Goal: Information Seeking & Learning: Compare options

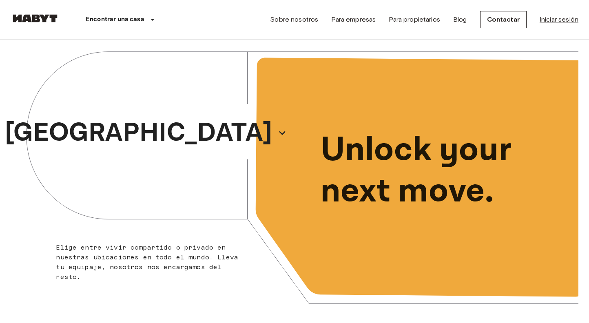
click at [557, 19] on link "Iniciar sesión" at bounding box center [559, 20] width 39 height 10
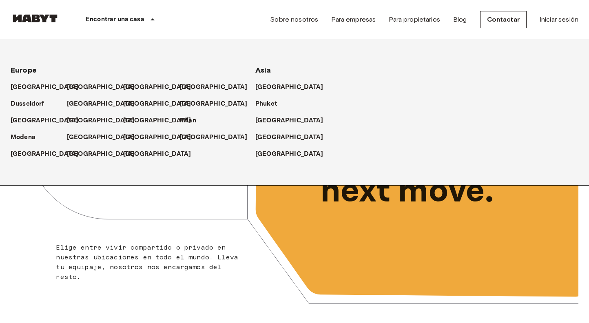
scroll to position [23, 0]
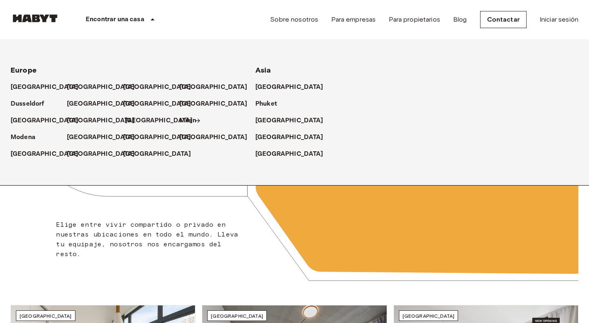
click at [136, 122] on p "[GEOGRAPHIC_DATA]" at bounding box center [159, 121] width 68 height 10
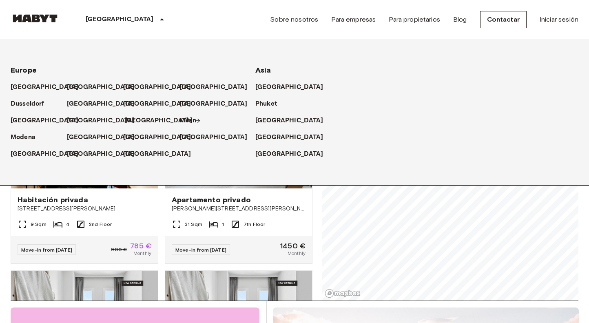
scroll to position [42, 0]
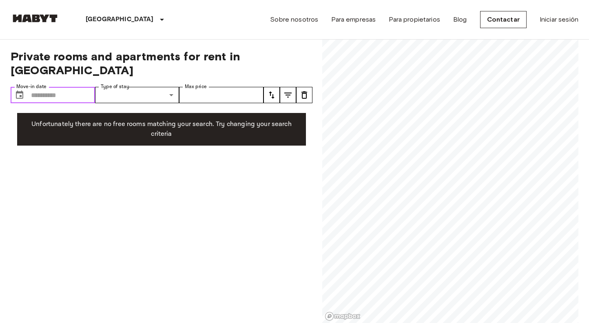
click at [66, 87] on input "Move-in date" at bounding box center [63, 95] width 64 height 16
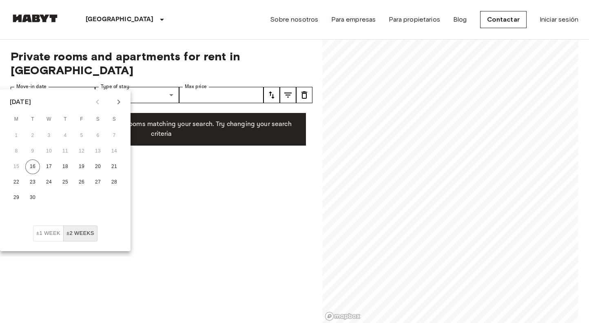
click at [119, 103] on icon "Next month" at bounding box center [118, 102] width 3 height 5
click at [61, 131] on button "1" at bounding box center [65, 135] width 15 height 15
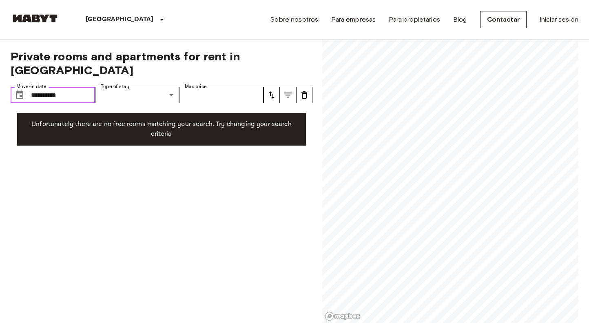
type input "**********"
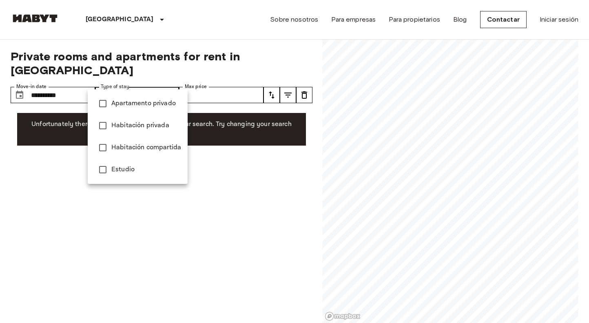
drag, startPoint x: 170, startPoint y: 82, endPoint x: 175, endPoint y: 82, distance: 5.3
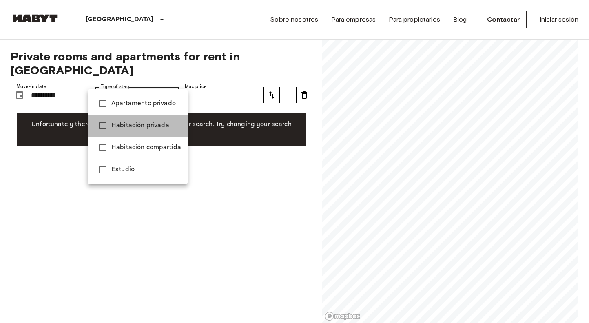
click at [164, 129] on span "Habitación privada" at bounding box center [146, 126] width 70 height 10
type input "**********"
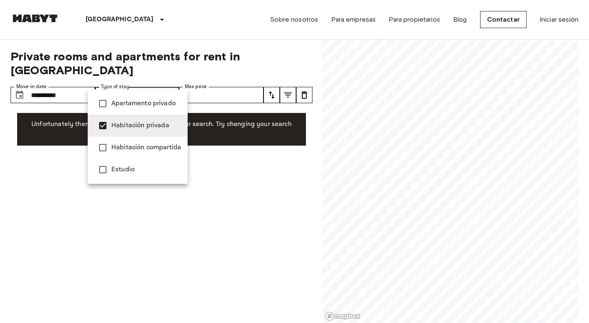
click at [237, 85] on div at bounding box center [294, 161] width 589 height 323
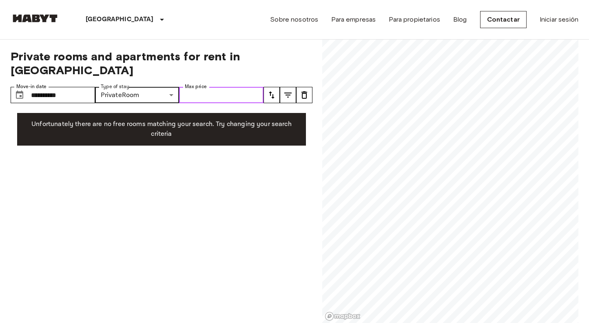
click at [229, 87] on input "Max price" at bounding box center [221, 95] width 84 height 16
type input "***"
click at [298, 163] on div "**********" at bounding box center [162, 182] width 302 height 284
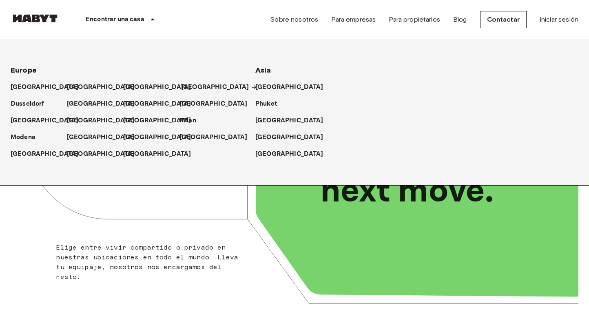
click at [198, 85] on p "[GEOGRAPHIC_DATA]" at bounding box center [215, 87] width 68 height 10
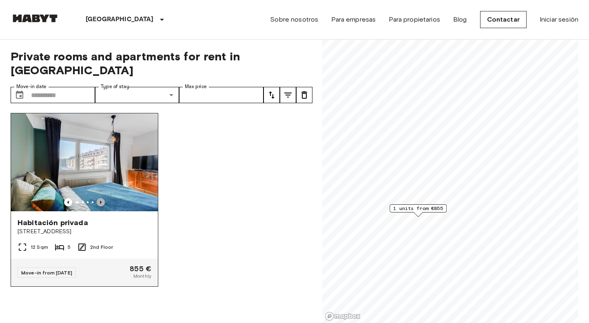
click at [103, 198] on icon "Previous image" at bounding box center [101, 202] width 8 height 8
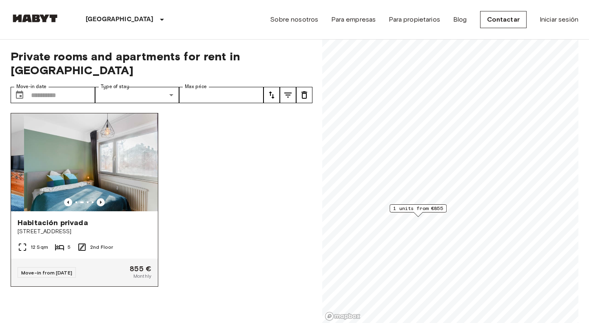
click at [103, 198] on icon "Previous image" at bounding box center [101, 202] width 8 height 8
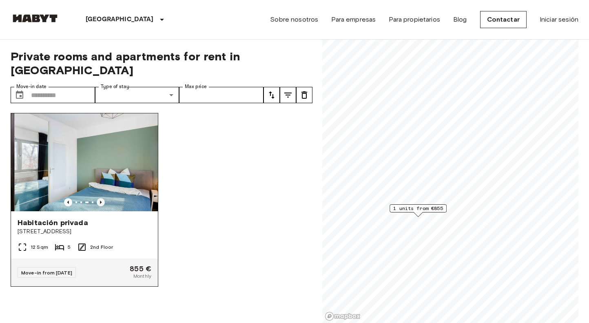
click at [103, 198] on icon "Previous image" at bounding box center [101, 202] width 8 height 8
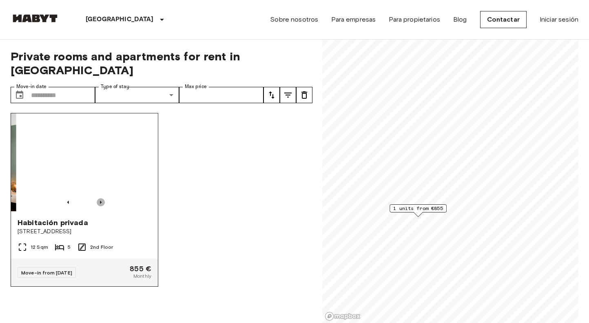
click at [103, 198] on icon "Previous image" at bounding box center [101, 202] width 8 height 8
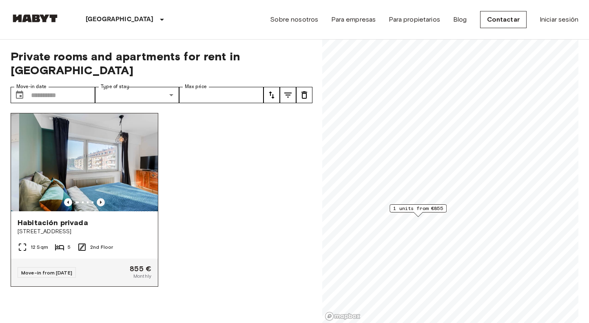
click at [103, 198] on icon "Previous image" at bounding box center [101, 202] width 8 height 8
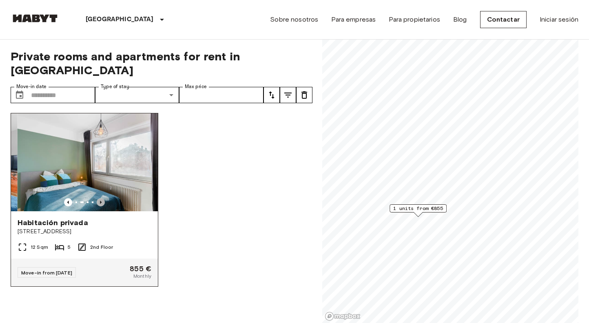
click at [103, 198] on icon "Previous image" at bounding box center [101, 202] width 8 height 8
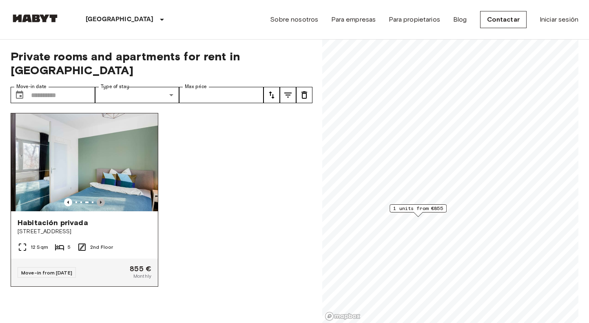
click at [103, 198] on icon "Previous image" at bounding box center [101, 202] width 8 height 8
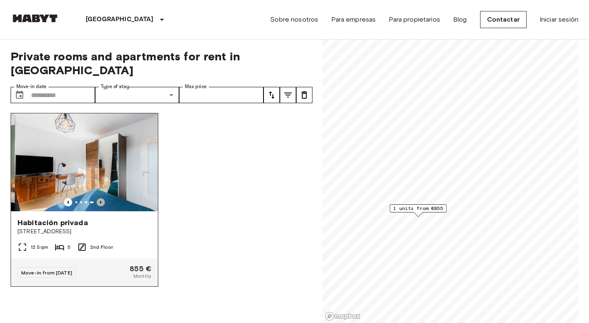
click at [103, 198] on icon "Previous image" at bounding box center [101, 202] width 8 height 8
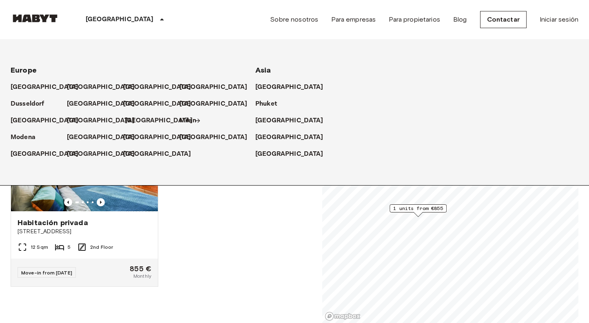
click at [137, 120] on p "[GEOGRAPHIC_DATA]" at bounding box center [159, 121] width 68 height 10
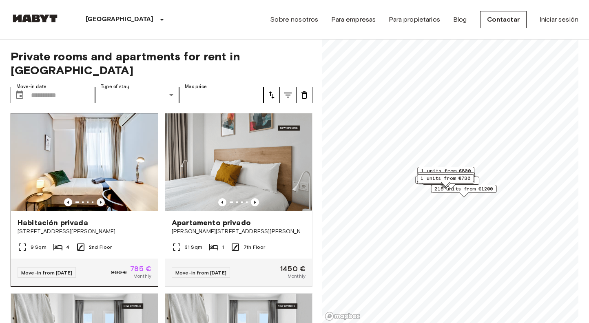
click at [100, 198] on icon "Previous image" at bounding box center [101, 202] width 8 height 8
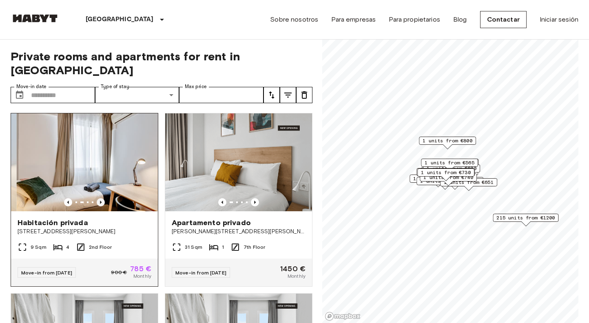
click at [100, 198] on icon "Previous image" at bounding box center [101, 202] width 8 height 8
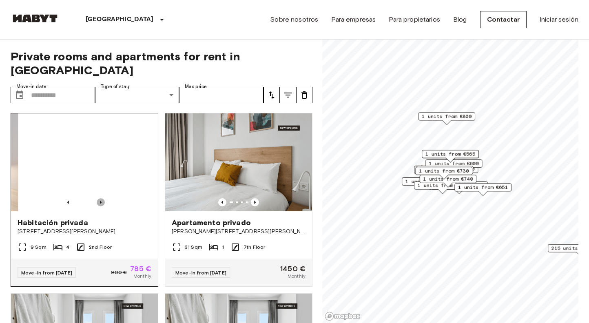
click at [100, 201] on icon "Previous image" at bounding box center [101, 202] width 2 height 3
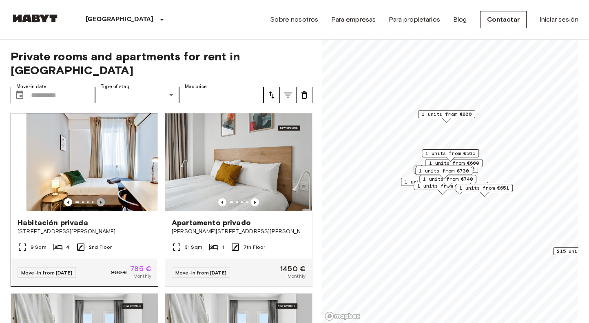
click at [100, 201] on icon "Previous image" at bounding box center [101, 202] width 2 height 3
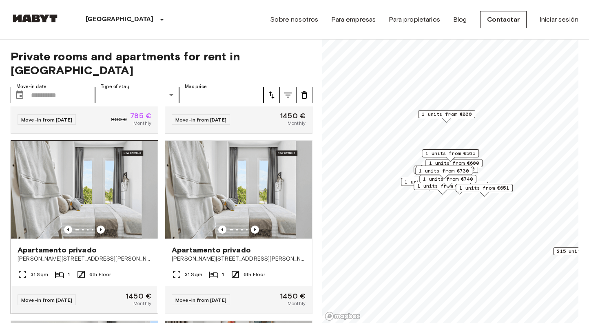
scroll to position [176, 0]
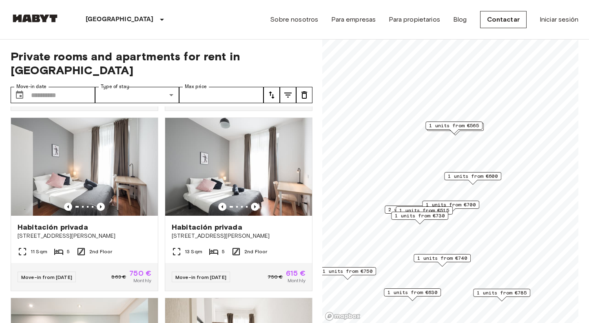
click at [433, 207] on span "1 units from €515" at bounding box center [424, 210] width 50 height 7
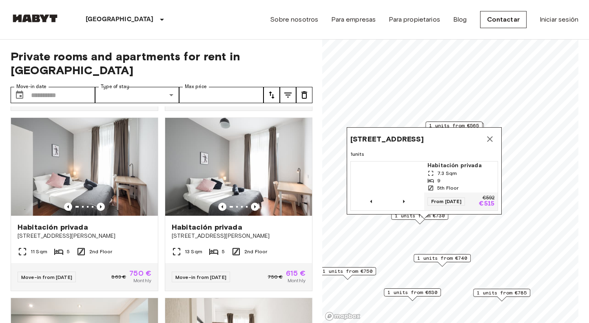
click at [442, 165] on span "Habitación privada" at bounding box center [460, 166] width 67 height 8
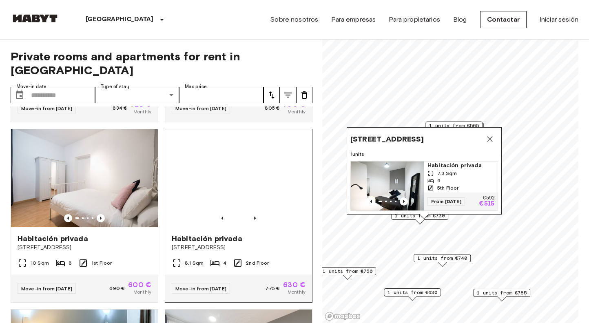
scroll to position [516, 0]
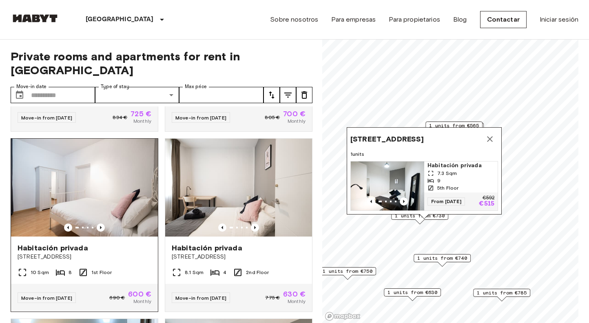
click at [121, 253] on span "[STREET_ADDRESS]" at bounding box center [85, 257] width 134 height 8
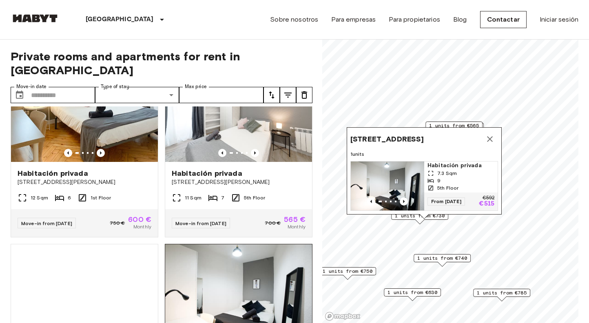
scroll to position [730, 0]
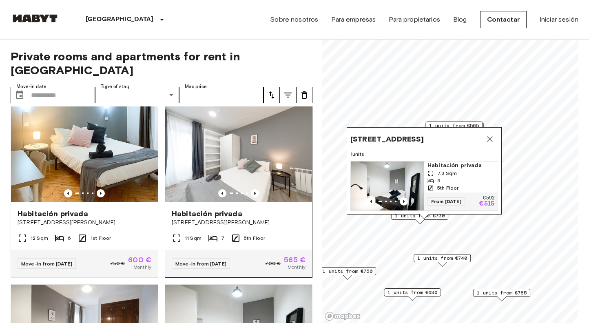
click at [290, 218] on div "Habitación privada Calle Carranza 10" at bounding box center [238, 217] width 147 height 31
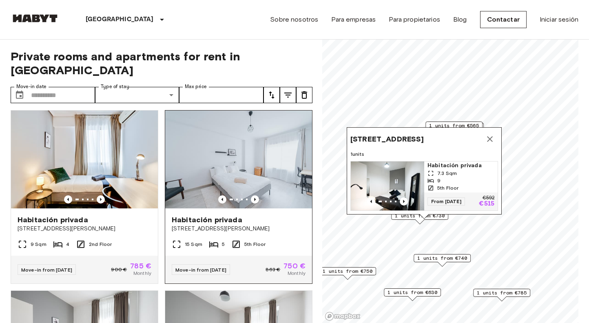
scroll to position [0, 0]
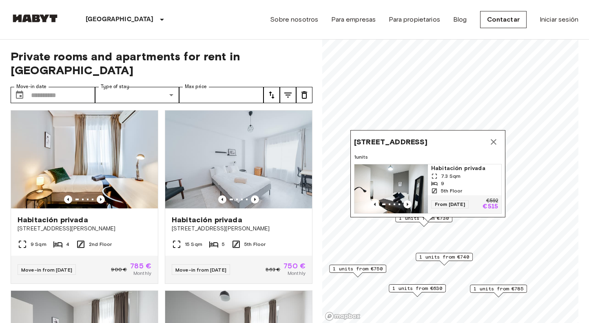
click at [494, 140] on icon "Map marker" at bounding box center [494, 142] width 6 height 6
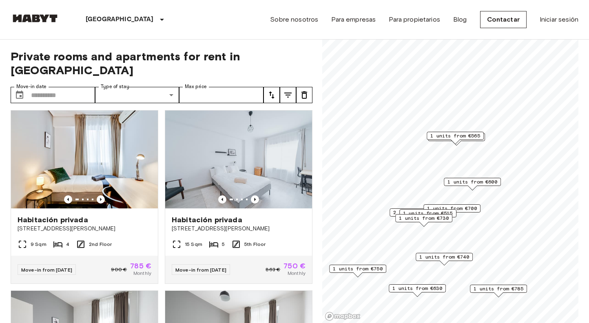
click at [458, 137] on span "1 units from €565" at bounding box center [455, 135] width 50 height 7
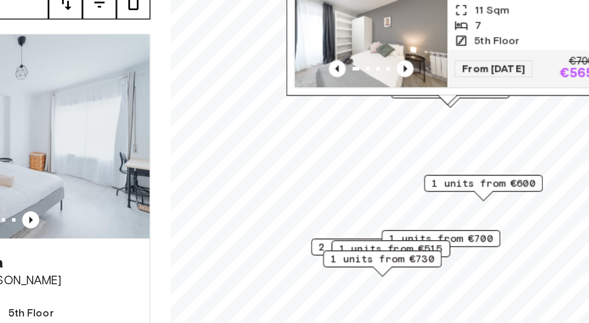
click at [451, 139] on div "Map marker" at bounding box center [455, 141] width 9 height 4
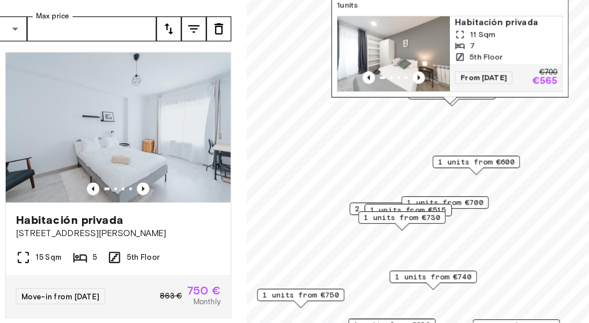
click at [322, 24] on div "1 units from €750 2 units from €615 2 units from €600 1 units from €700 1 units…" at bounding box center [450, 24] width 256 height 0
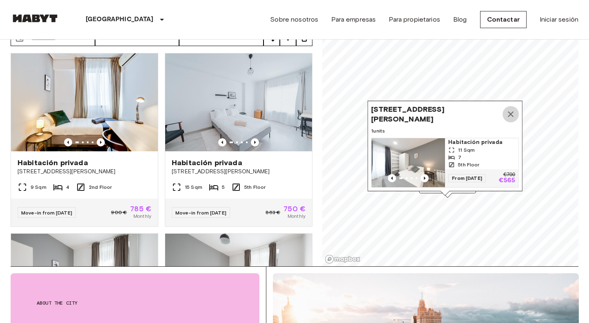
click at [510, 114] on icon "Map marker" at bounding box center [511, 114] width 10 height 10
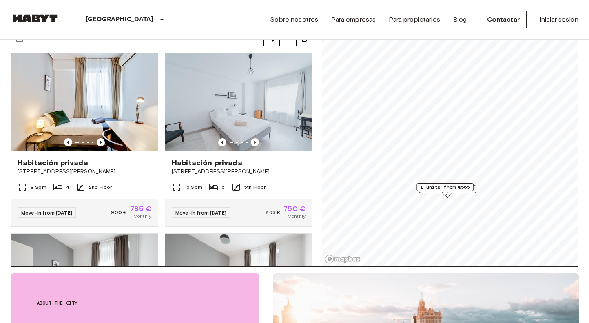
click at [476, 194] on div "2 units from €615" at bounding box center [447, 191] width 57 height 13
click at [475, 191] on div "2 units from €615" at bounding box center [447, 189] width 57 height 8
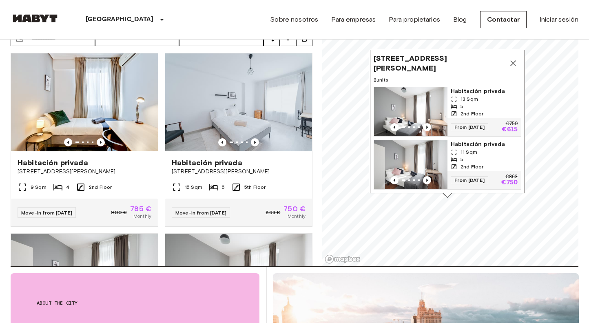
click at [421, 114] on img "Map marker" at bounding box center [410, 111] width 73 height 49
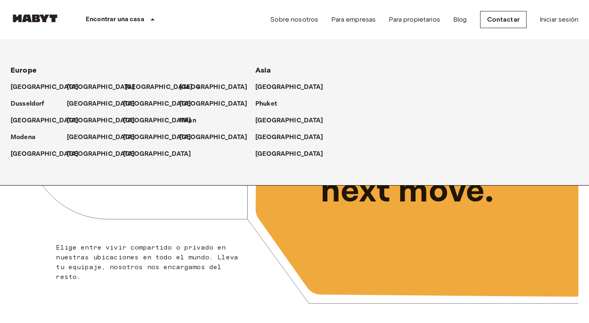
click at [132, 90] on p "[GEOGRAPHIC_DATA]" at bounding box center [159, 87] width 68 height 10
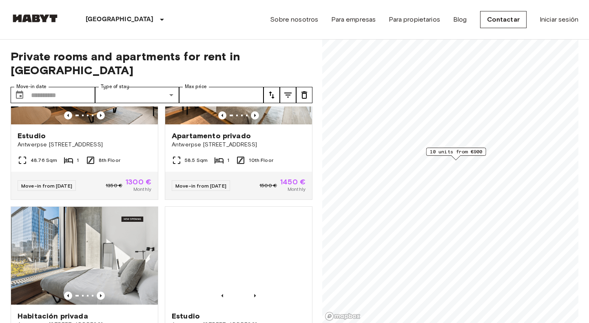
scroll to position [532, 0]
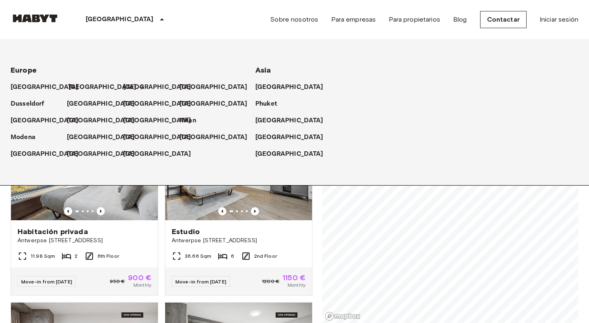
click at [74, 87] on p "[GEOGRAPHIC_DATA]" at bounding box center [103, 87] width 68 height 10
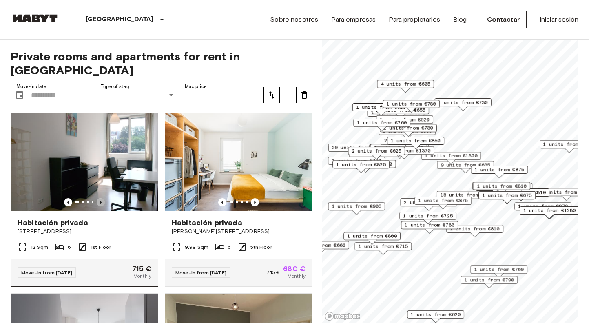
click at [101, 198] on icon "Previous image" at bounding box center [101, 202] width 8 height 8
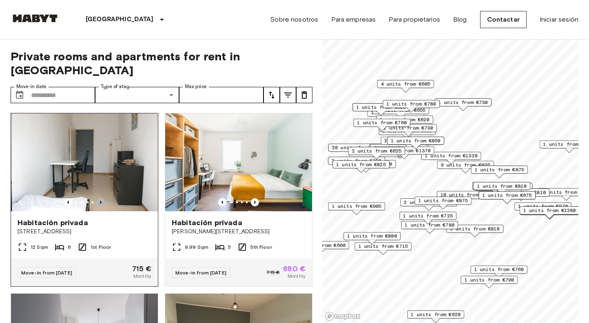
click at [101, 198] on icon "Previous image" at bounding box center [101, 202] width 8 height 8
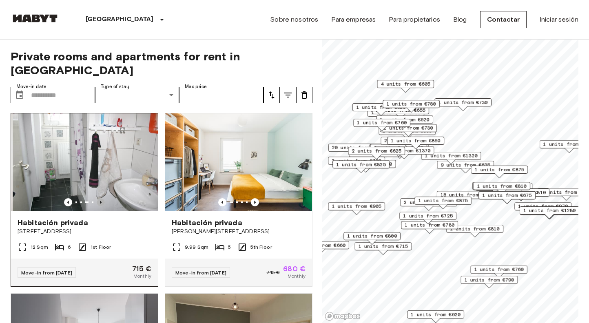
click at [101, 198] on icon "Previous image" at bounding box center [101, 202] width 8 height 8
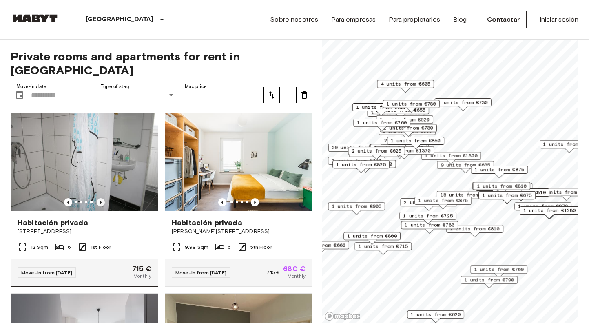
click at [101, 198] on icon "Previous image" at bounding box center [101, 202] width 8 height 8
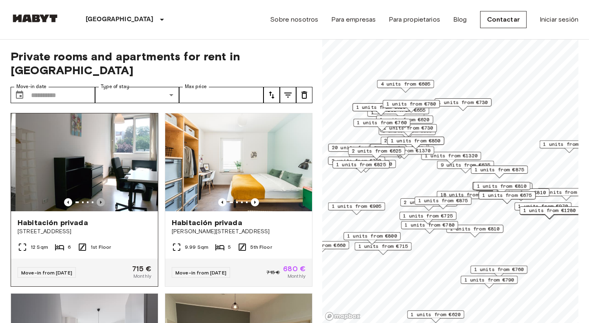
click at [101, 198] on icon "Previous image" at bounding box center [101, 202] width 8 height 8
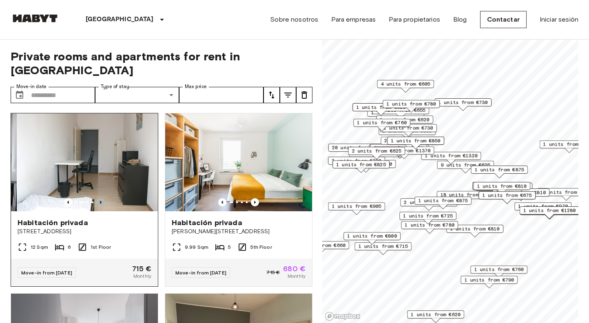
click at [101, 198] on icon "Previous image" at bounding box center [101, 202] width 8 height 8
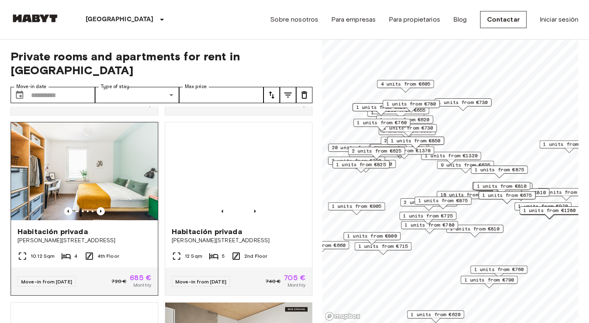
scroll to position [357, 0]
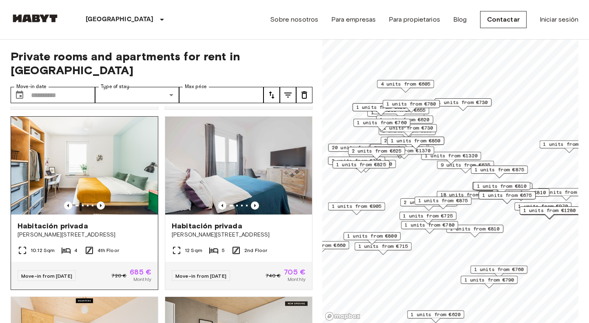
click at [101, 201] on icon "Previous image" at bounding box center [101, 205] width 8 height 8
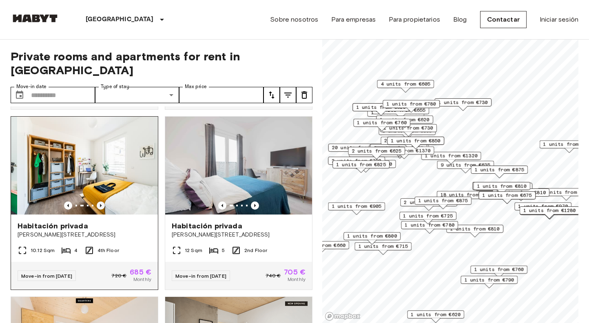
click at [101, 201] on icon "Previous image" at bounding box center [101, 205] width 8 height 8
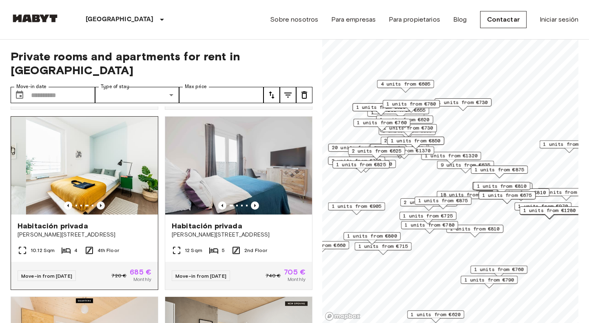
click at [101, 201] on icon "Previous image" at bounding box center [101, 205] width 8 height 8
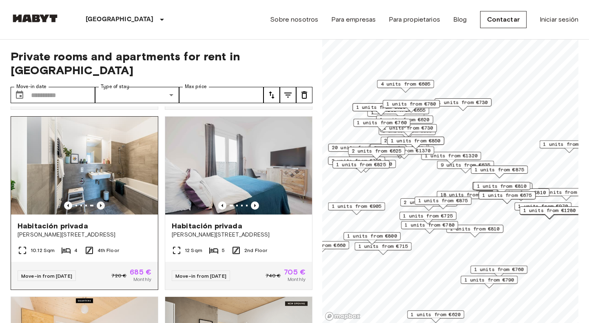
click at [101, 201] on icon "Previous image" at bounding box center [101, 205] width 8 height 8
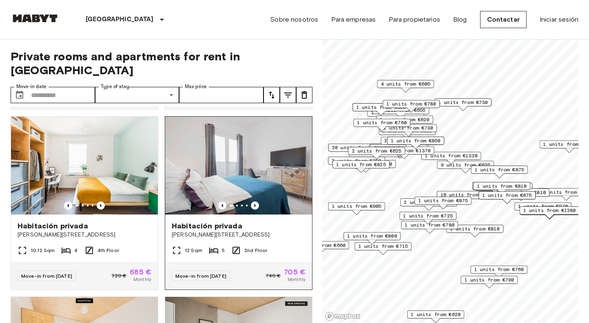
scroll to position [326, 0]
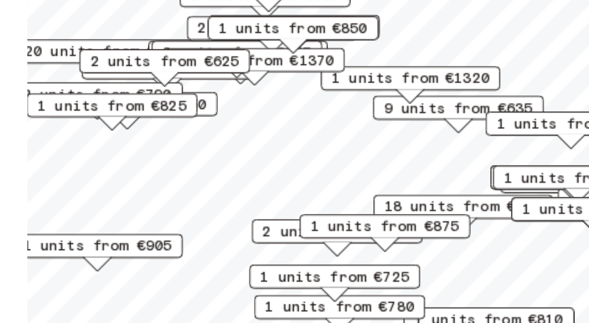
click at [441, 160] on span "9 units from €635" at bounding box center [466, 163] width 50 height 7
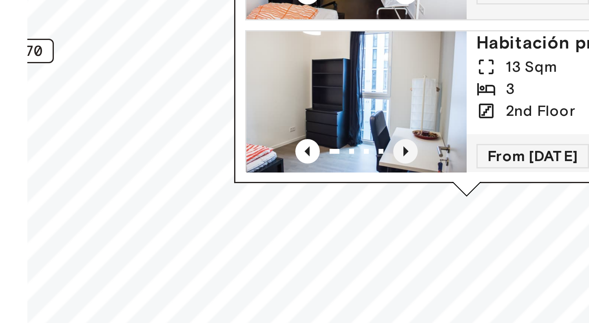
click at [444, 147] on icon "Previous image" at bounding box center [448, 151] width 8 height 8
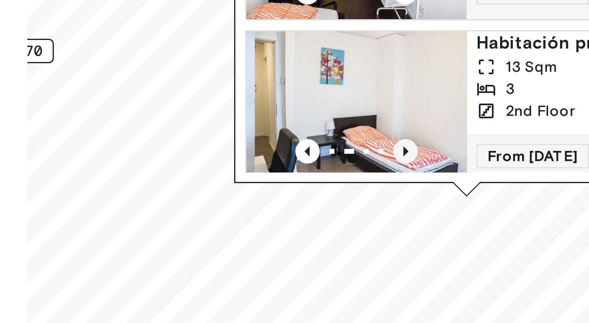
click at [444, 147] on icon "Previous image" at bounding box center [448, 151] width 8 height 8
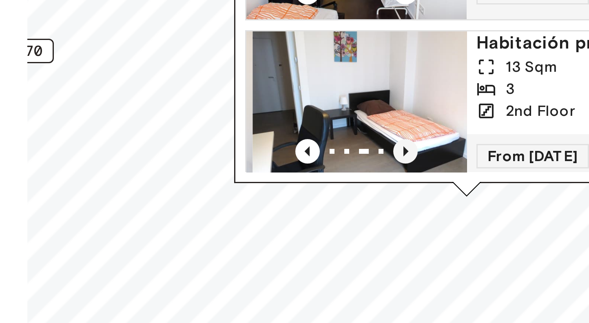
click at [444, 147] on icon "Previous image" at bounding box center [448, 151] width 8 height 8
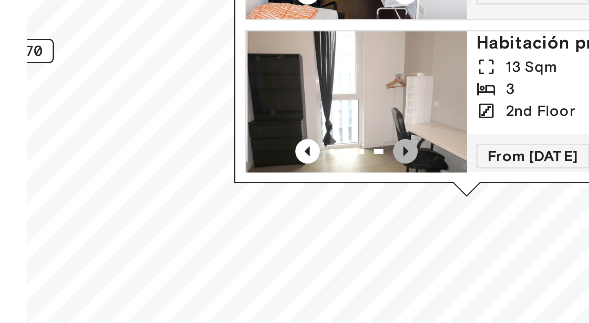
click at [444, 147] on icon "Previous image" at bounding box center [448, 151] width 8 height 8
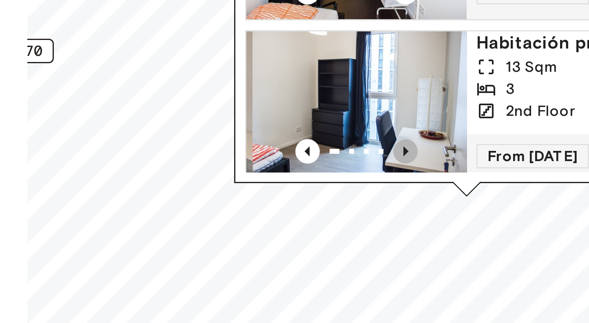
click at [444, 147] on icon "Previous image" at bounding box center [448, 151] width 8 height 8
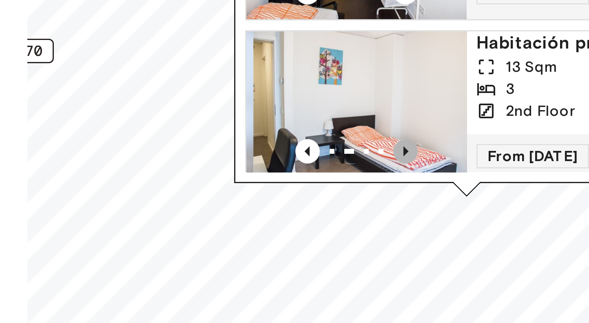
click at [444, 147] on icon "Previous image" at bounding box center [448, 151] width 8 height 8
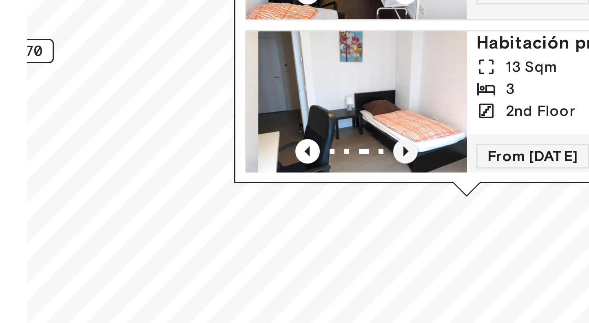
click at [444, 147] on icon "Previous image" at bounding box center [448, 151] width 8 height 8
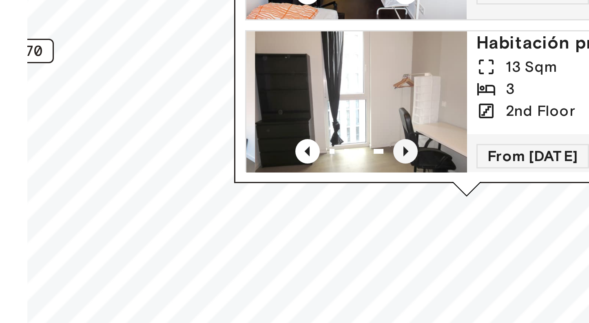
click at [444, 147] on icon "Previous image" at bounding box center [448, 151] width 8 height 8
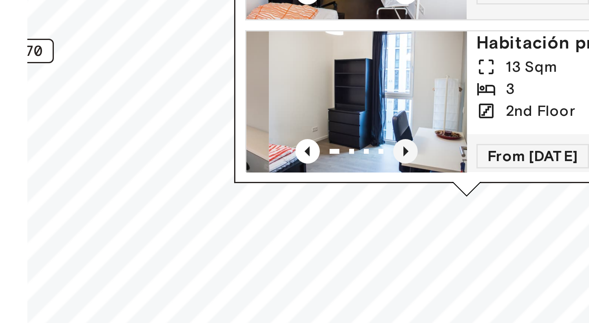
click at [444, 147] on icon "Previous image" at bounding box center [448, 151] width 8 height 8
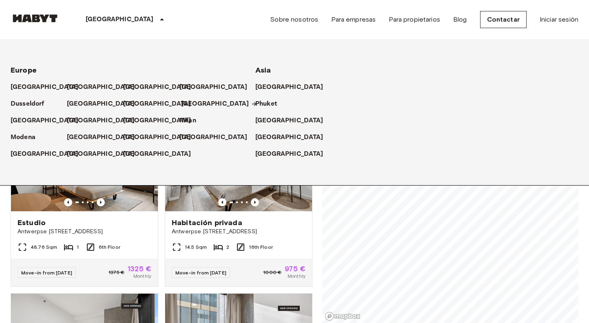
click at [190, 100] on p "[GEOGRAPHIC_DATA]" at bounding box center [215, 104] width 68 height 10
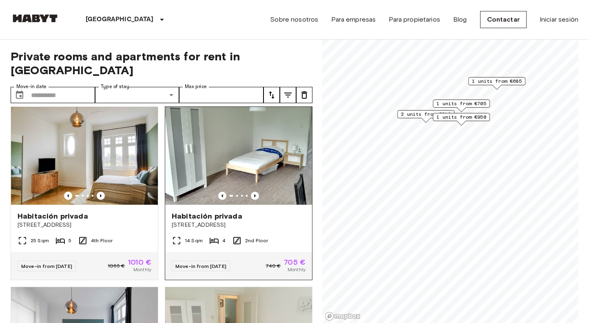
scroll to position [7, 0]
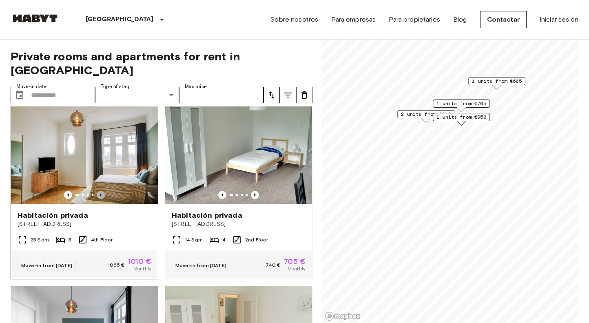
click at [101, 193] on icon "Previous image" at bounding box center [101, 194] width 2 height 3
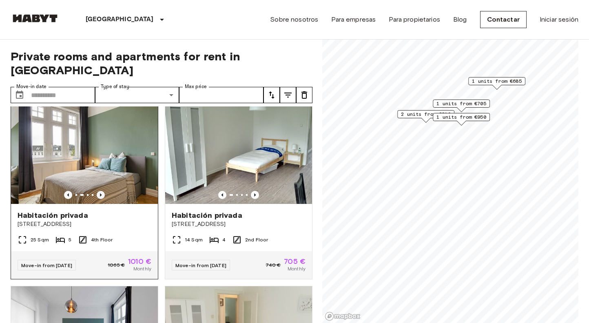
click at [101, 193] on icon "Previous image" at bounding box center [101, 194] width 2 height 3
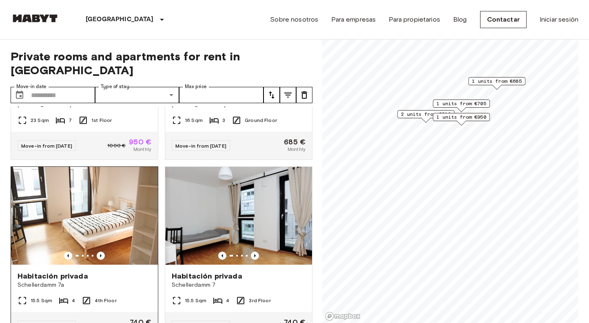
scroll to position [310, 0]
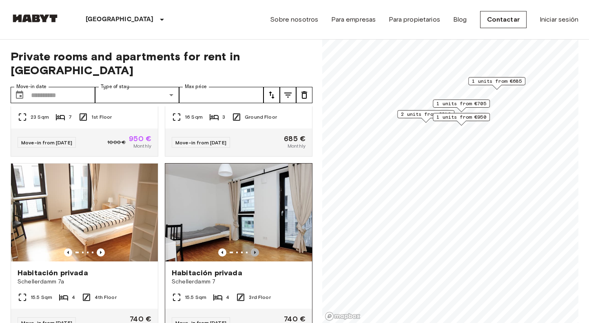
click at [256, 248] on icon "Previous image" at bounding box center [255, 252] width 8 height 8
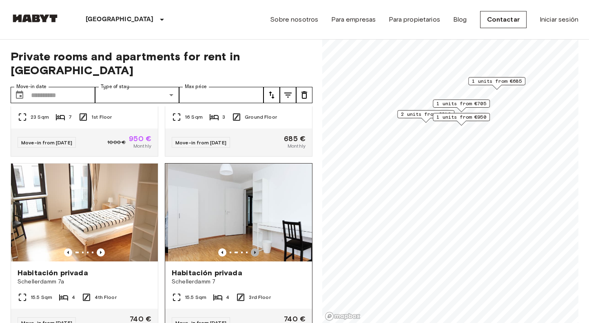
click at [256, 248] on icon "Previous image" at bounding box center [255, 252] width 8 height 8
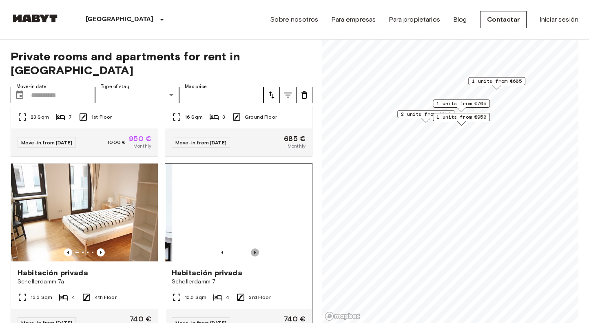
click at [256, 248] on icon "Previous image" at bounding box center [255, 252] width 8 height 8
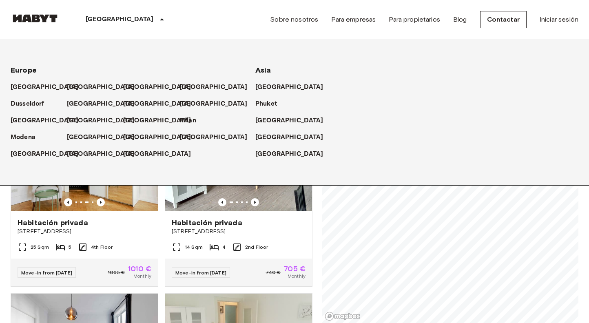
scroll to position [0, 0]
click at [108, 21] on p "[GEOGRAPHIC_DATA]" at bounding box center [120, 20] width 68 height 10
click at [132, 123] on p "[GEOGRAPHIC_DATA]" at bounding box center [159, 121] width 68 height 10
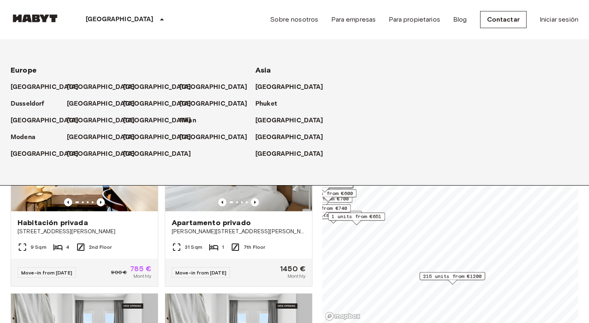
click at [456, 279] on span "215 units from €1200" at bounding box center [452, 275] width 58 height 7
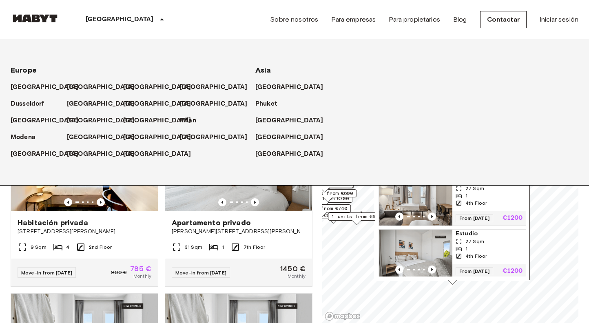
click at [453, 275] on div "From 07 Nov 25 €1200" at bounding box center [488, 271] width 73 height 15
click at [321, 269] on div "Private rooms and apartments for rent in Madrid Move-in date ​ Move-in date Typ…" at bounding box center [295, 182] width 568 height 284
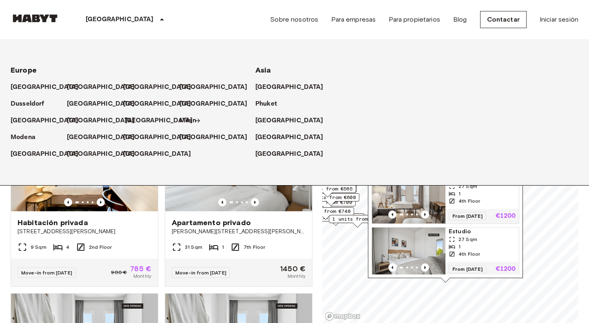
click at [142, 116] on p "[GEOGRAPHIC_DATA]" at bounding box center [159, 121] width 68 height 10
click at [141, 124] on p "[GEOGRAPHIC_DATA]" at bounding box center [159, 121] width 68 height 10
click at [317, 255] on div "Private rooms and apartments for rent in Madrid Move-in date ​ Move-in date Typ…" at bounding box center [295, 182] width 568 height 284
click at [414, 31] on div "Sobre nosotros Para empresas Para propietarios Blog Contactar Iniciar sesión" at bounding box center [424, 19] width 308 height 39
click at [110, 18] on div "[GEOGRAPHIC_DATA]" at bounding box center [126, 19] width 133 height 39
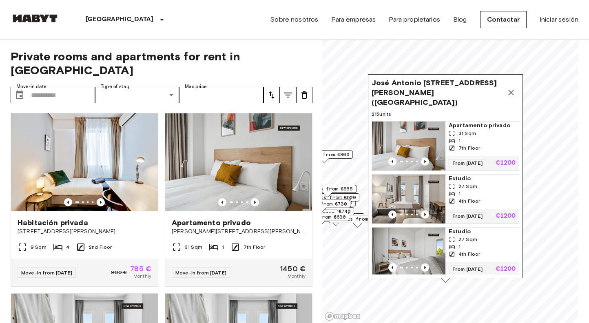
click at [350, 199] on span "1 units from €600" at bounding box center [331, 197] width 50 height 7
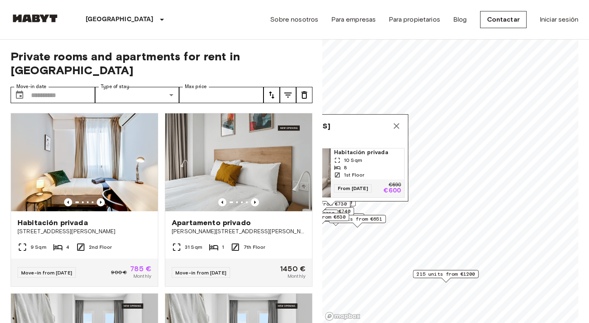
click at [348, 157] on span "10 Sqm" at bounding box center [353, 160] width 18 height 7
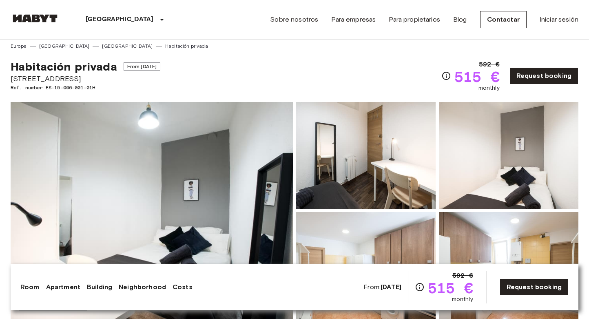
scroll to position [3, 0]
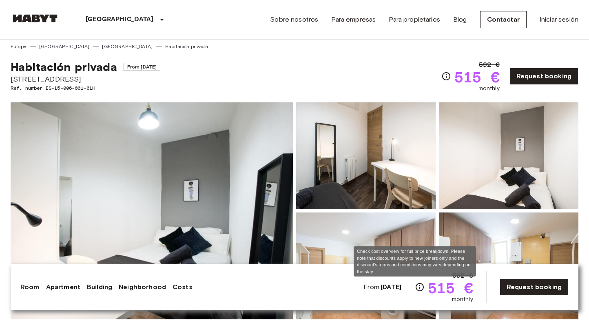
click at [415, 286] on icon "Check cost overview for full price breakdown. Please note that discounts apply …" at bounding box center [420, 287] width 10 height 10
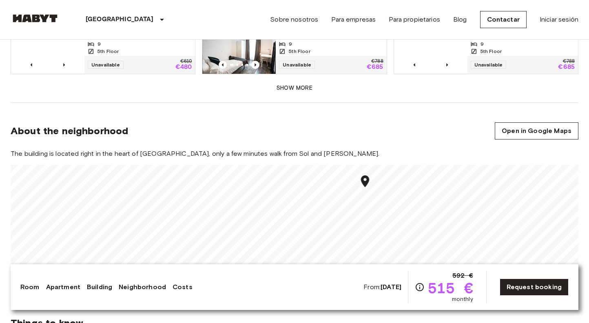
scroll to position [659, 0]
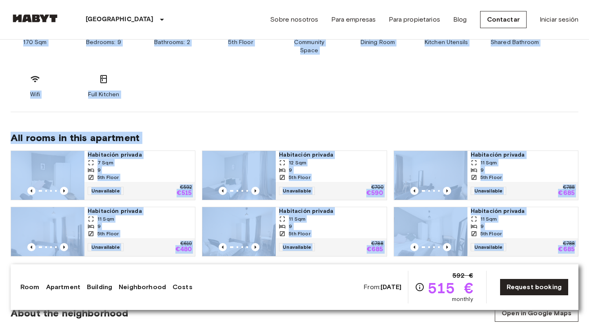
drag, startPoint x: 387, startPoint y: 86, endPoint x: 363, endPoint y: -48, distance: 135.9
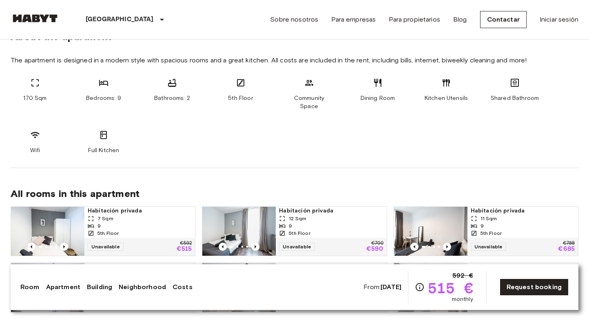
click at [338, 150] on section "About the apartment The apartment is designed in a modern style with spacious r…" at bounding box center [295, 89] width 568 height 157
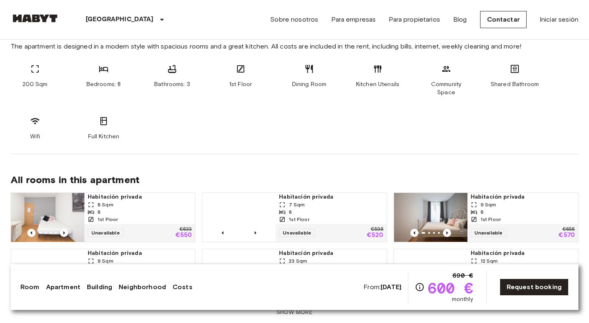
scroll to position [133, 0]
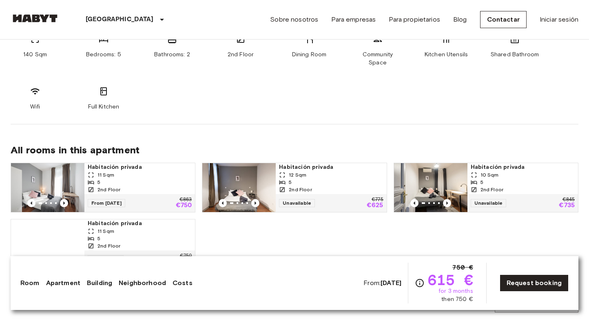
scroll to position [468, 0]
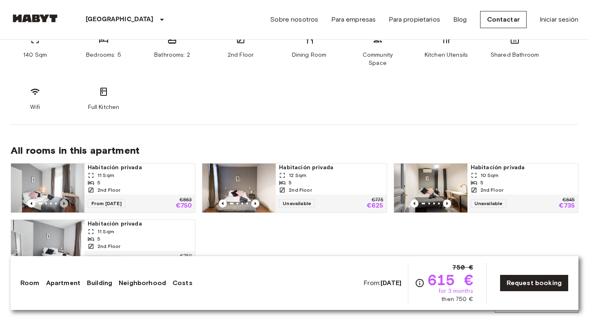
click at [63, 199] on icon "Previous image" at bounding box center [64, 203] width 8 height 8
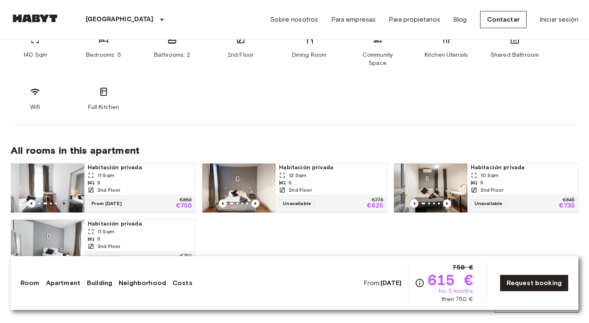
click at [63, 199] on icon "Previous image" at bounding box center [64, 203] width 8 height 8
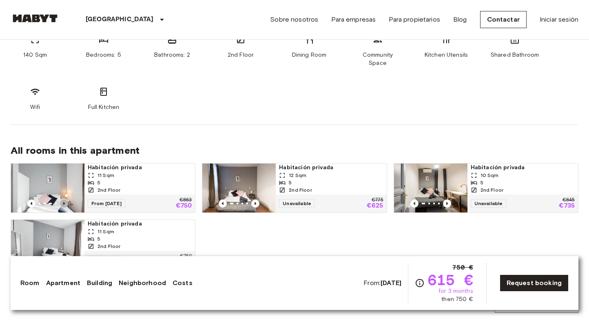
click at [63, 199] on icon "Previous image" at bounding box center [64, 203] width 8 height 8
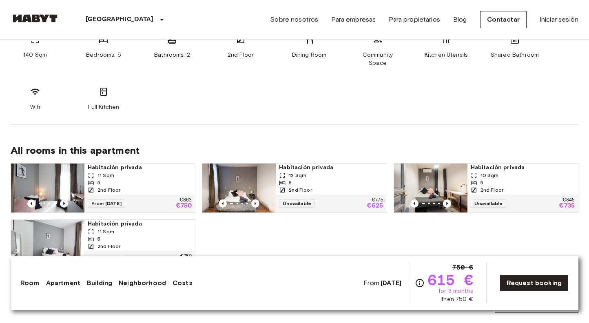
click at [63, 199] on icon "Previous image" at bounding box center [64, 203] width 8 height 8
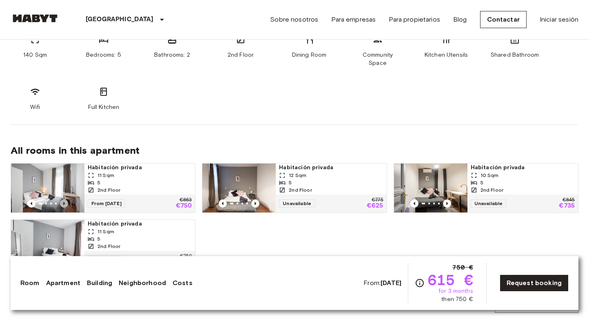
click at [63, 199] on icon "Previous image" at bounding box center [64, 203] width 8 height 8
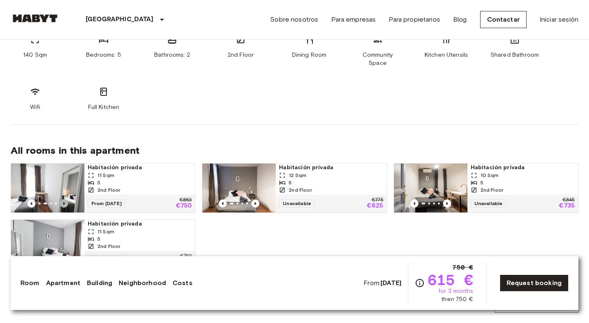
click at [63, 199] on icon "Previous image" at bounding box center [64, 203] width 8 height 8
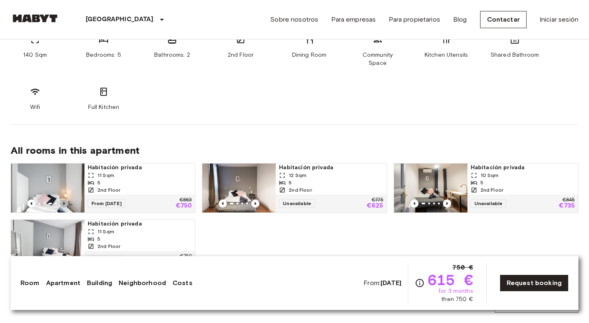
click at [63, 199] on icon "Previous image" at bounding box center [64, 203] width 8 height 8
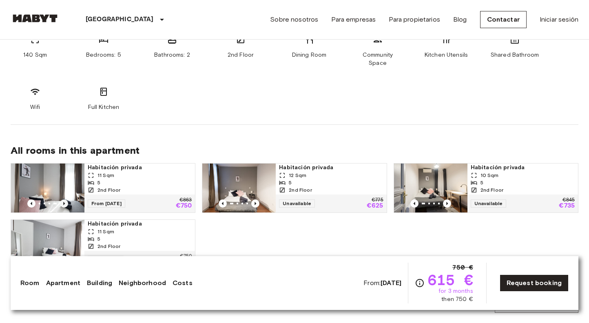
click at [63, 199] on icon "Previous image" at bounding box center [64, 203] width 8 height 8
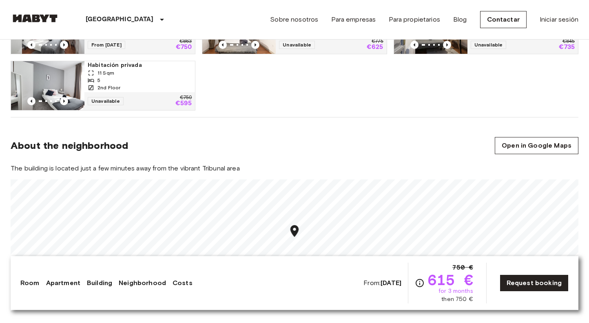
scroll to position [698, 0]
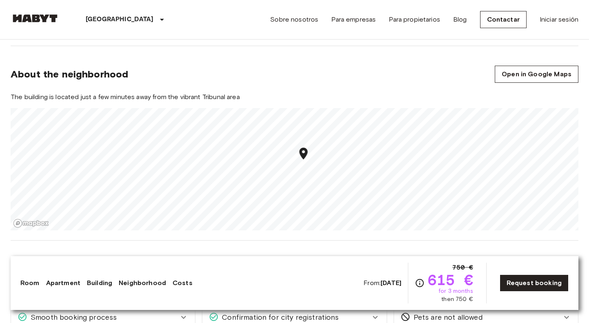
click at [303, 123] on div "Europe Spain Madrid Habitación privada Habitación privada From Jan 1 2026 Calle…" at bounding box center [294, 315] width 587 height 1946
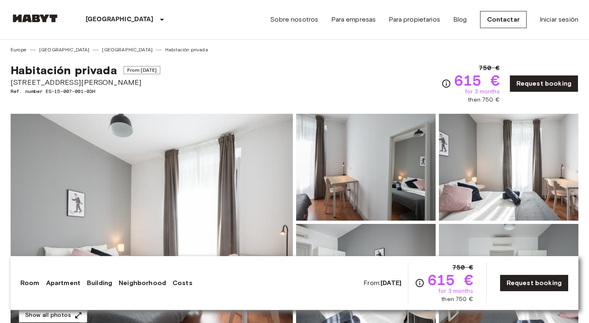
scroll to position [0, 0]
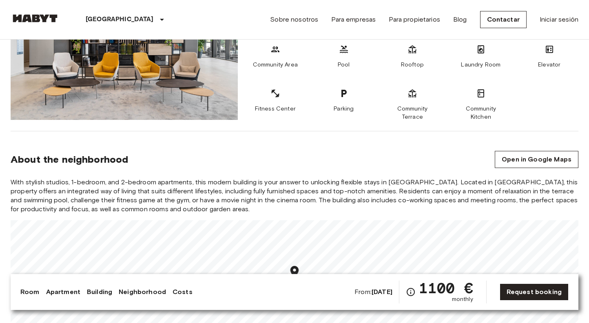
scroll to position [612, 0]
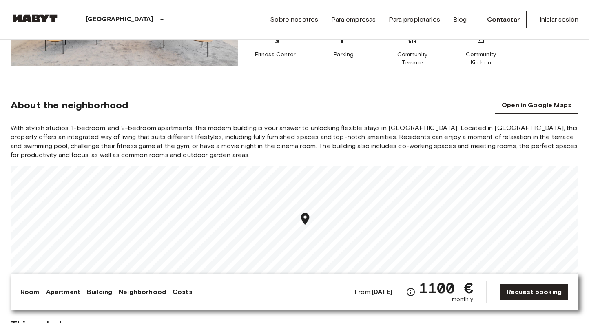
click at [158, 298] on div "Room Apartment Building Neighborhood Costs From: Feb 1 2026 1100 € monthly Requ…" at bounding box center [294, 292] width 548 height 23
click at [158, 291] on link "Neighborhood" at bounding box center [142, 292] width 47 height 10
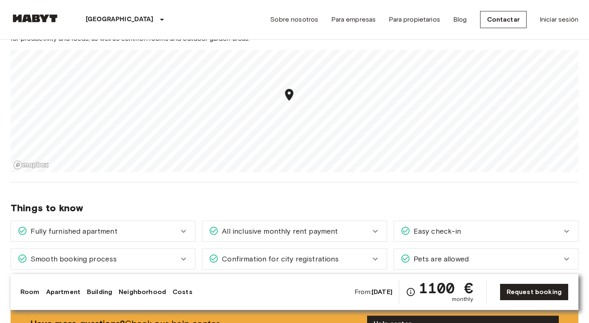
scroll to position [794, 0]
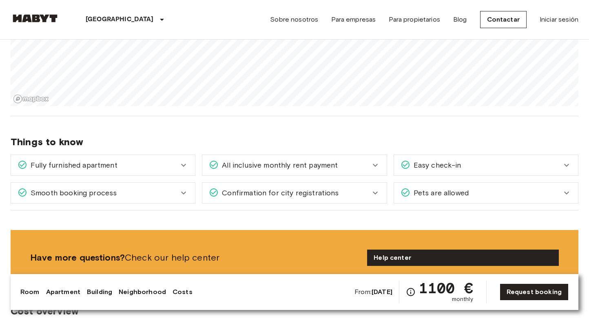
drag, startPoint x: 253, startPoint y: 124, endPoint x: 268, endPoint y: 276, distance: 152.9
click at [268, 276] on div "Europe Spain Madrid Estudio Estudio From Feb 1 2026 Calle José Antonio Rebolled…" at bounding box center [294, 184] width 587 height 1879
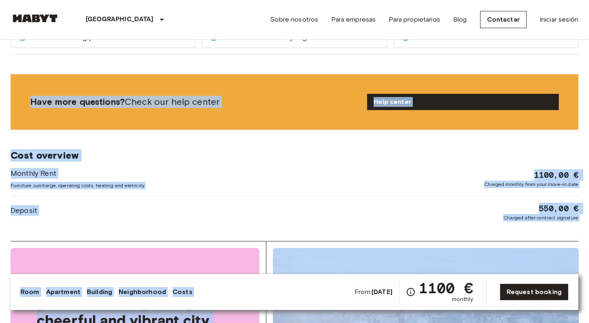
scroll to position [1042, 0]
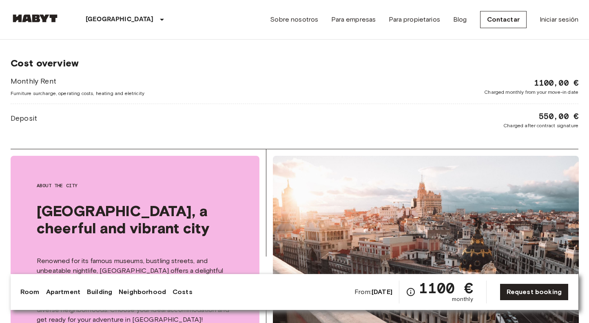
click at [290, 124] on div "Deposit 550,00 € Charged after contract signature" at bounding box center [295, 120] width 568 height 19
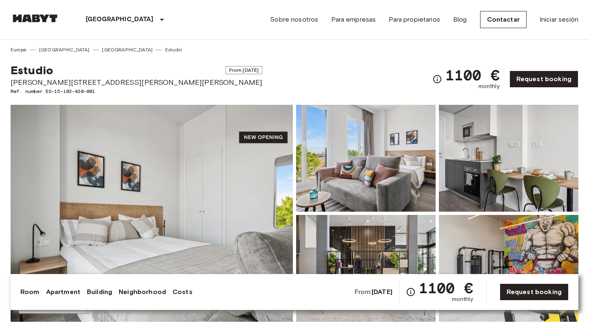
scroll to position [0, 0]
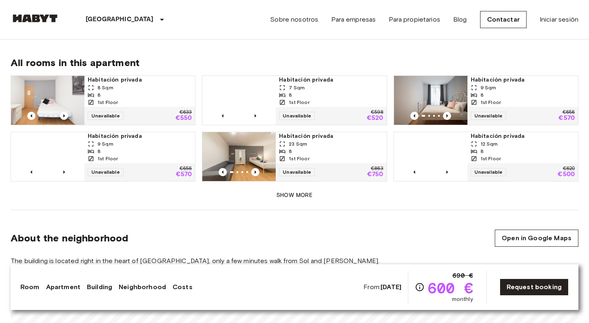
scroll to position [545, 0]
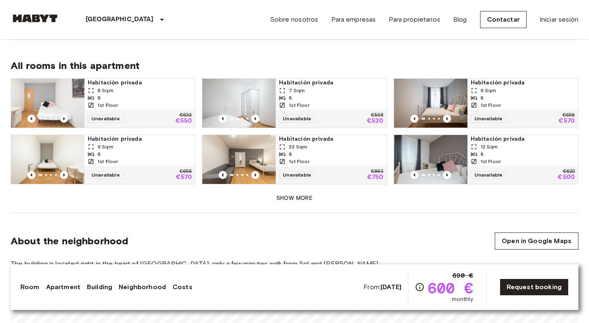
click at [304, 94] on div "8" at bounding box center [331, 97] width 104 height 7
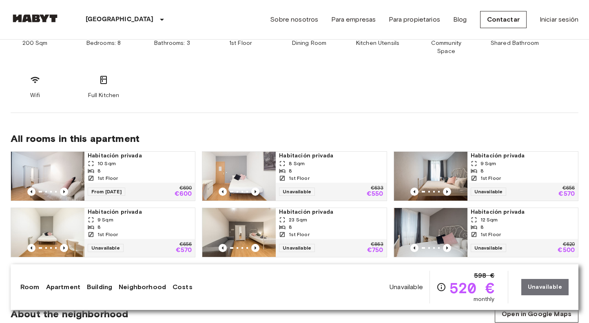
scroll to position [472, 0]
click at [60, 164] on img at bounding box center [47, 176] width 73 height 49
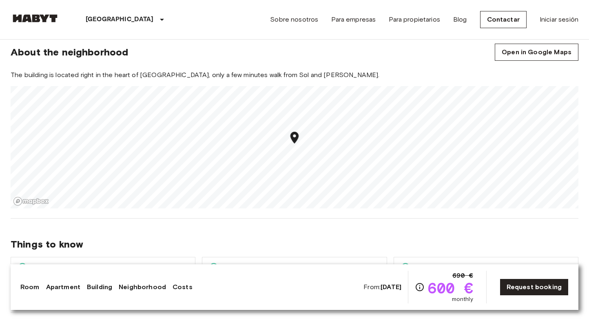
scroll to position [731, 0]
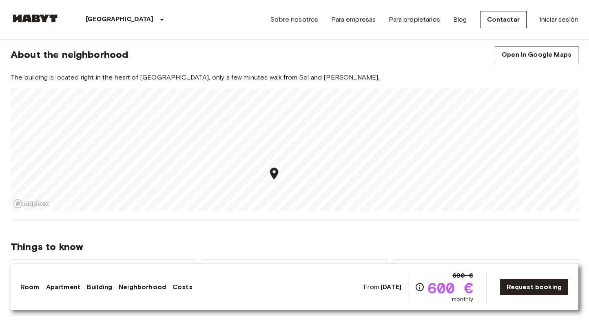
drag, startPoint x: 281, startPoint y: 116, endPoint x: 274, endPoint y: 166, distance: 49.8
click at [274, 166] on icon "Map marker" at bounding box center [274, 173] width 14 height 14
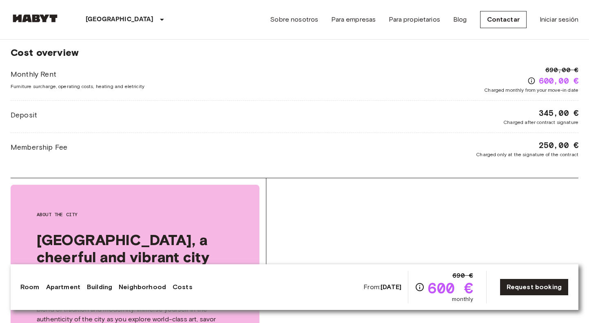
scroll to position [1094, 0]
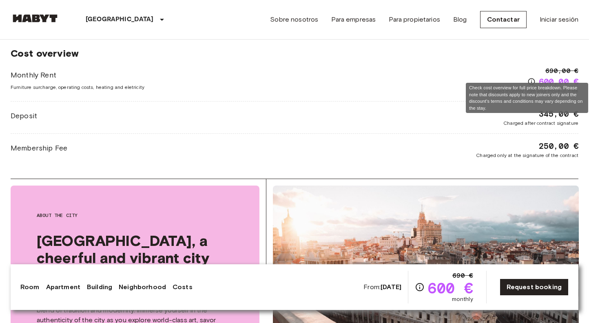
click at [527, 77] on icon "Check cost overview for full price breakdown. Please note that discounts apply …" at bounding box center [531, 81] width 8 height 8
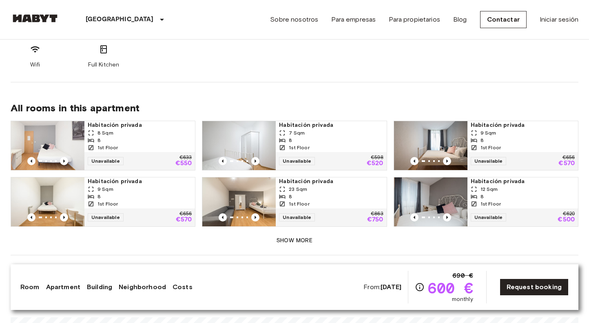
scroll to position [503, 0]
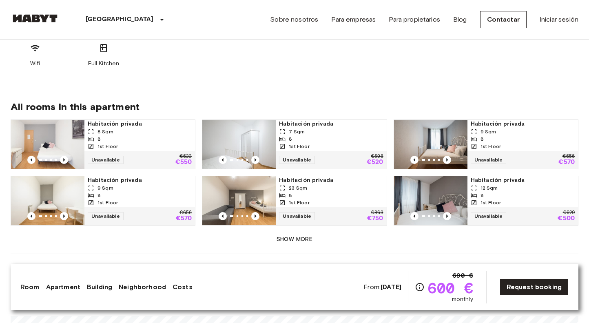
click at [137, 184] on div "9 Sqm" at bounding box center [140, 187] width 104 height 7
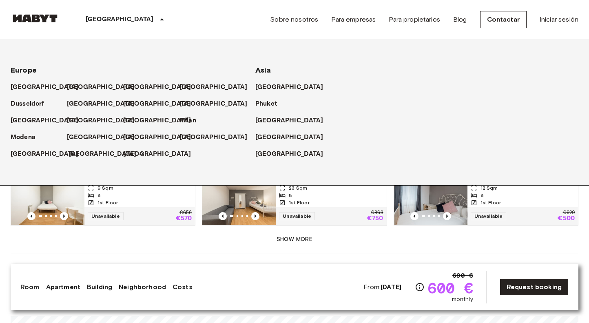
click at [86, 153] on p "[GEOGRAPHIC_DATA]" at bounding box center [103, 154] width 68 height 10
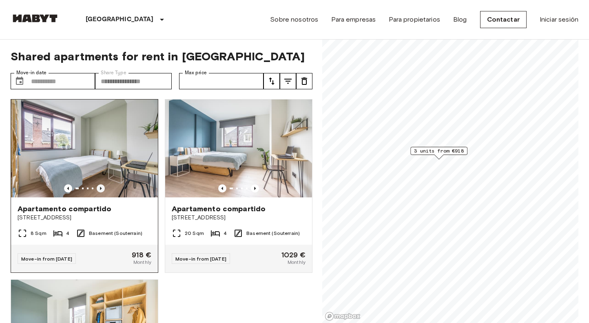
click at [102, 186] on icon "Previous image" at bounding box center [101, 188] width 8 height 8
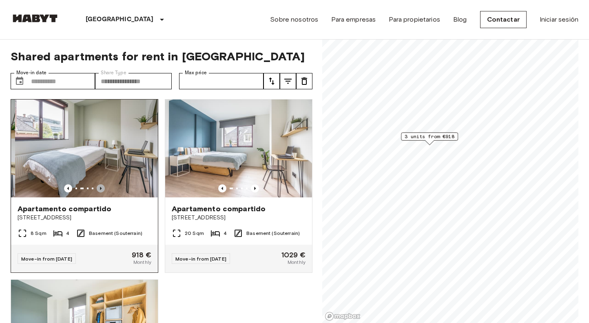
click at [102, 186] on icon "Previous image" at bounding box center [101, 188] width 8 height 8
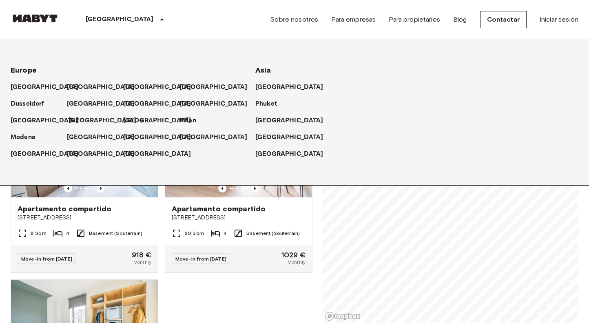
click at [74, 124] on p "[GEOGRAPHIC_DATA]" at bounding box center [103, 121] width 68 height 10
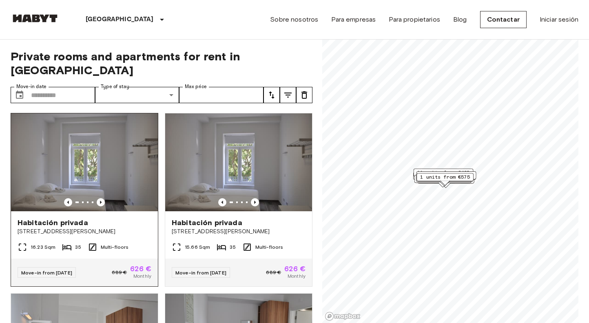
scroll to position [2, 0]
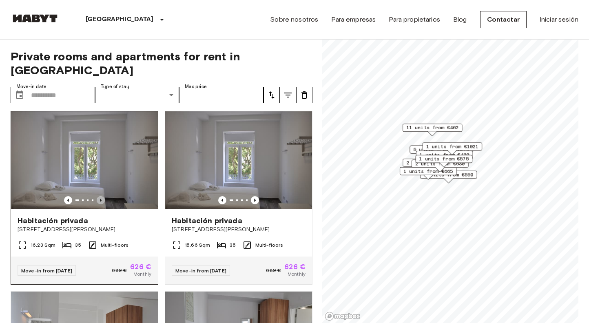
click at [99, 196] on icon "Previous image" at bounding box center [101, 200] width 8 height 8
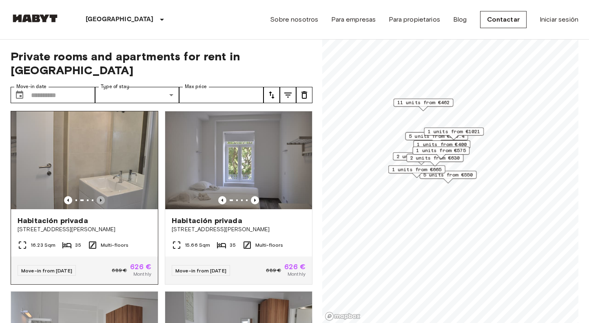
click at [99, 196] on icon "Previous image" at bounding box center [101, 200] width 8 height 8
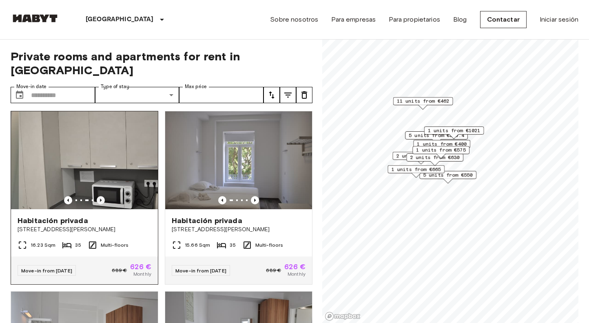
click at [99, 196] on icon "Previous image" at bounding box center [101, 200] width 8 height 8
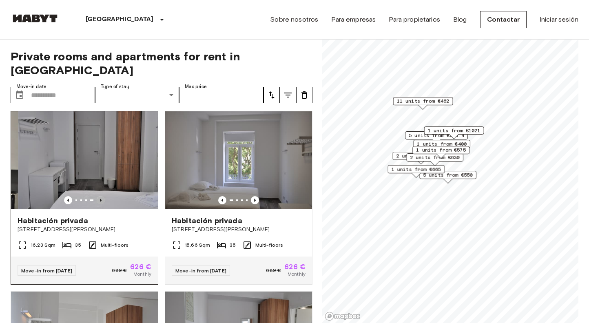
click at [99, 196] on icon "Previous image" at bounding box center [101, 200] width 8 height 8
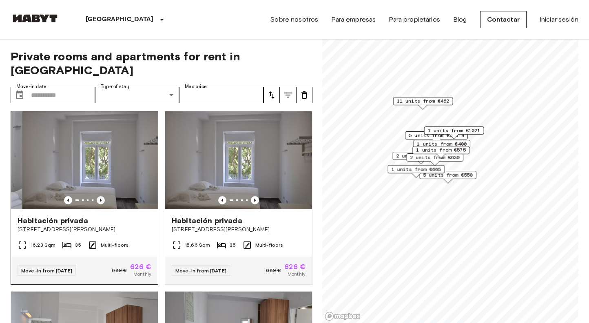
click at [100, 196] on icon "Previous image" at bounding box center [101, 200] width 8 height 8
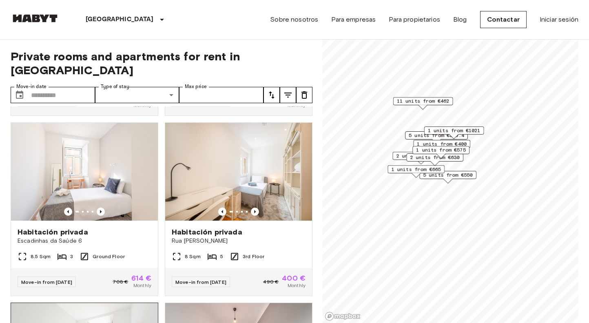
scroll to position [523, 0]
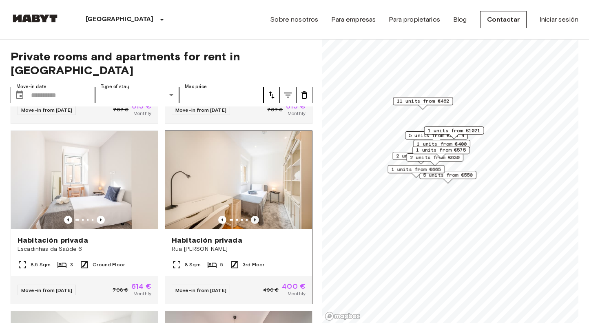
click at [256, 216] on icon "Previous image" at bounding box center [255, 220] width 8 height 8
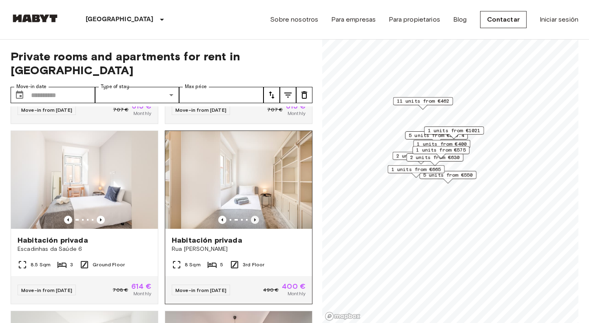
click at [256, 216] on icon "Previous image" at bounding box center [255, 220] width 8 height 8
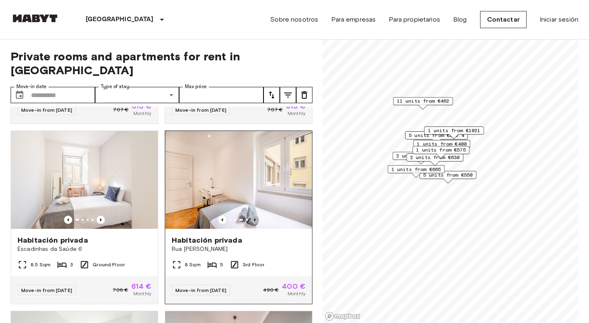
click at [256, 216] on icon "Previous image" at bounding box center [255, 220] width 8 height 8
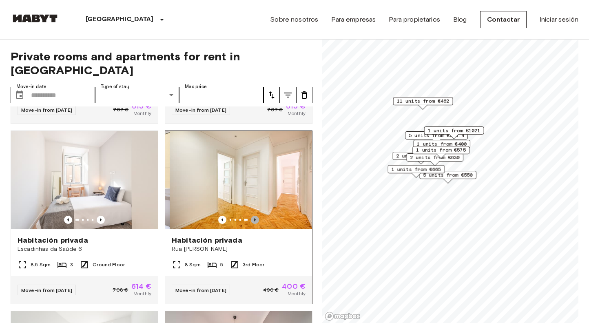
click at [256, 216] on icon "Previous image" at bounding box center [255, 220] width 8 height 8
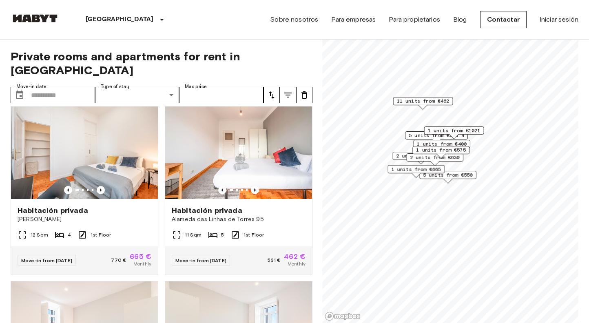
scroll to position [1156, 0]
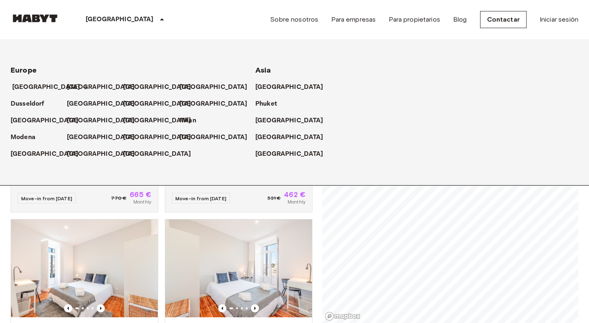
click at [40, 88] on p "[GEOGRAPHIC_DATA]" at bounding box center [46, 87] width 68 height 10
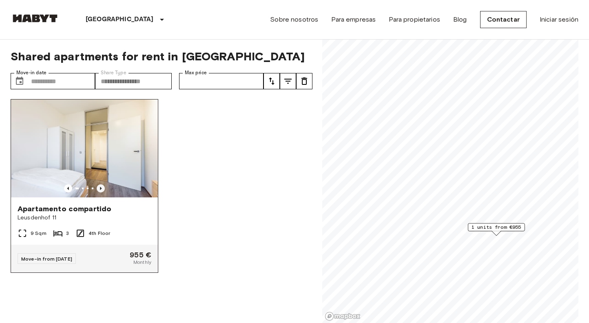
click at [102, 187] on icon "Previous image" at bounding box center [101, 188] width 8 height 8
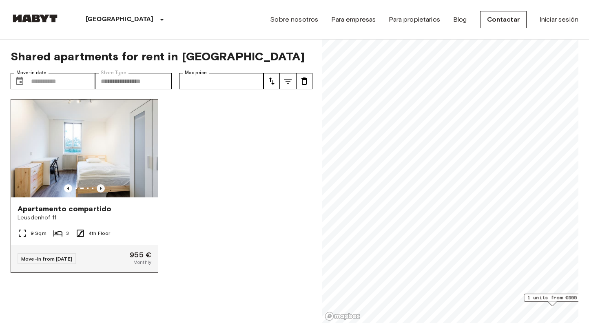
click at [102, 187] on icon "Previous image" at bounding box center [101, 188] width 8 height 8
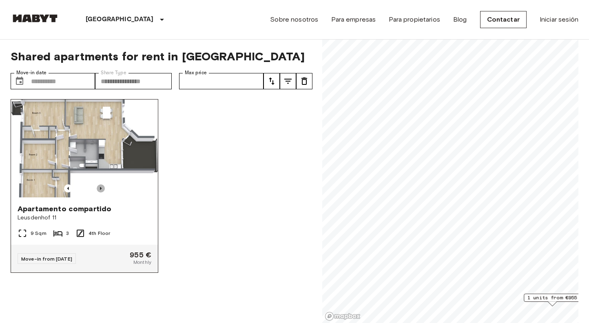
click at [102, 187] on icon "Previous image" at bounding box center [101, 188] width 8 height 8
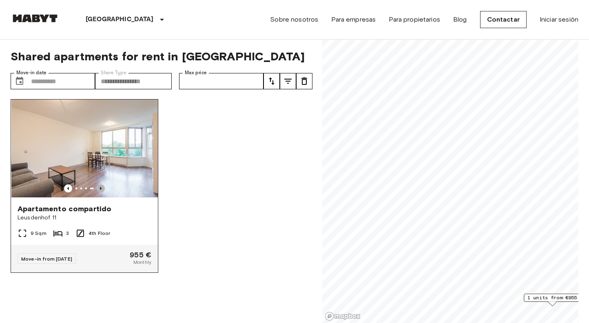
click at [102, 187] on icon "Previous image" at bounding box center [101, 188] width 8 height 8
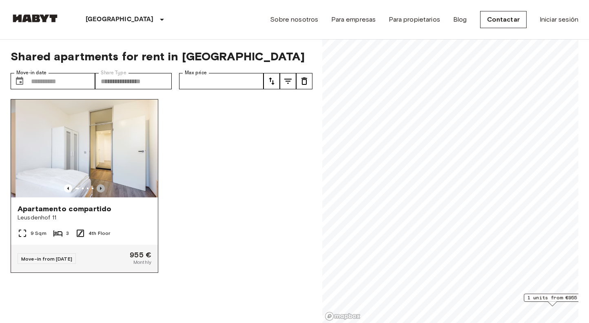
click at [102, 187] on icon "Previous image" at bounding box center [101, 188] width 8 height 8
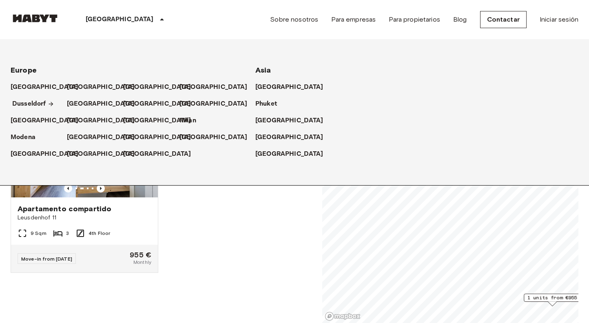
click at [35, 100] on p "Dusseldorf" at bounding box center [29, 104] width 34 height 10
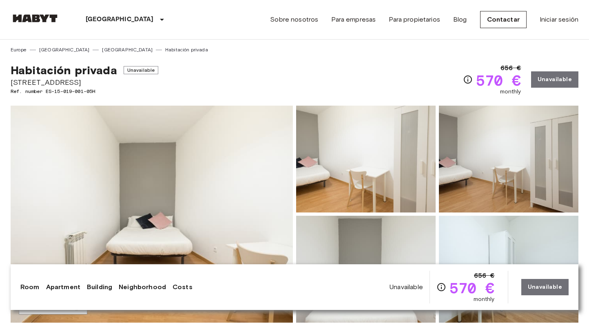
scroll to position [0, 0]
